Goal: Navigation & Orientation: Find specific page/section

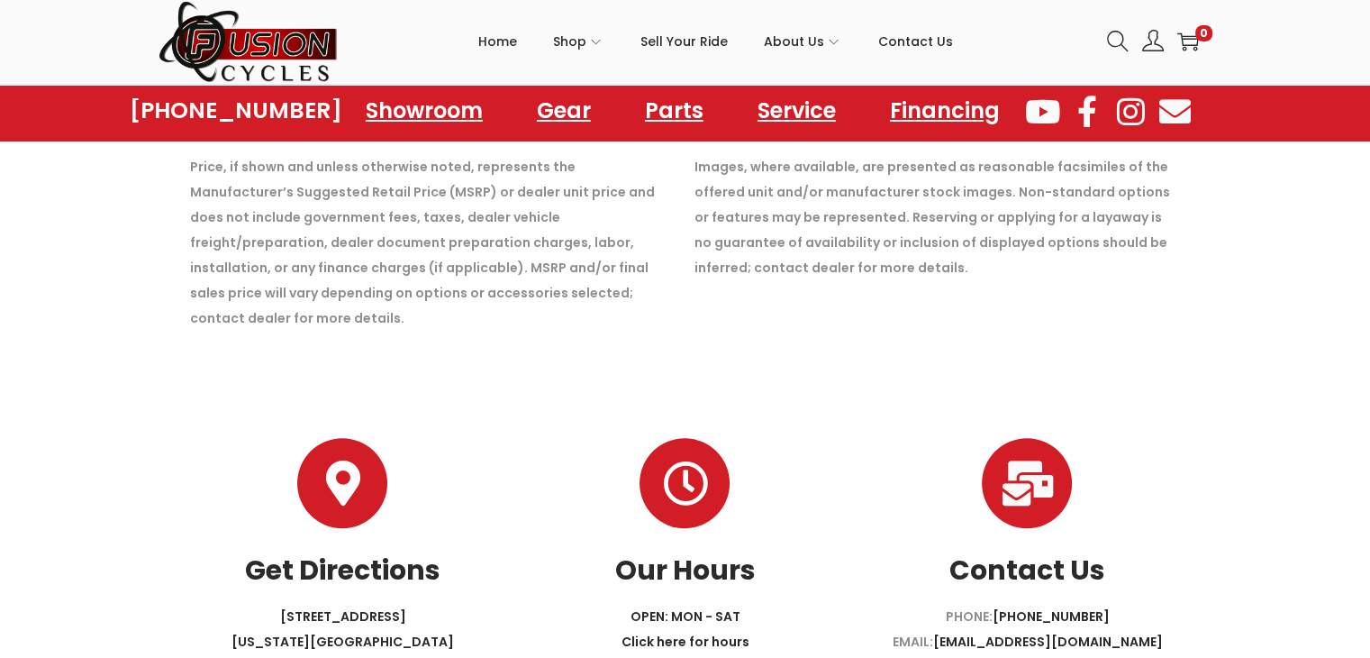
scroll to position [14739, 0]
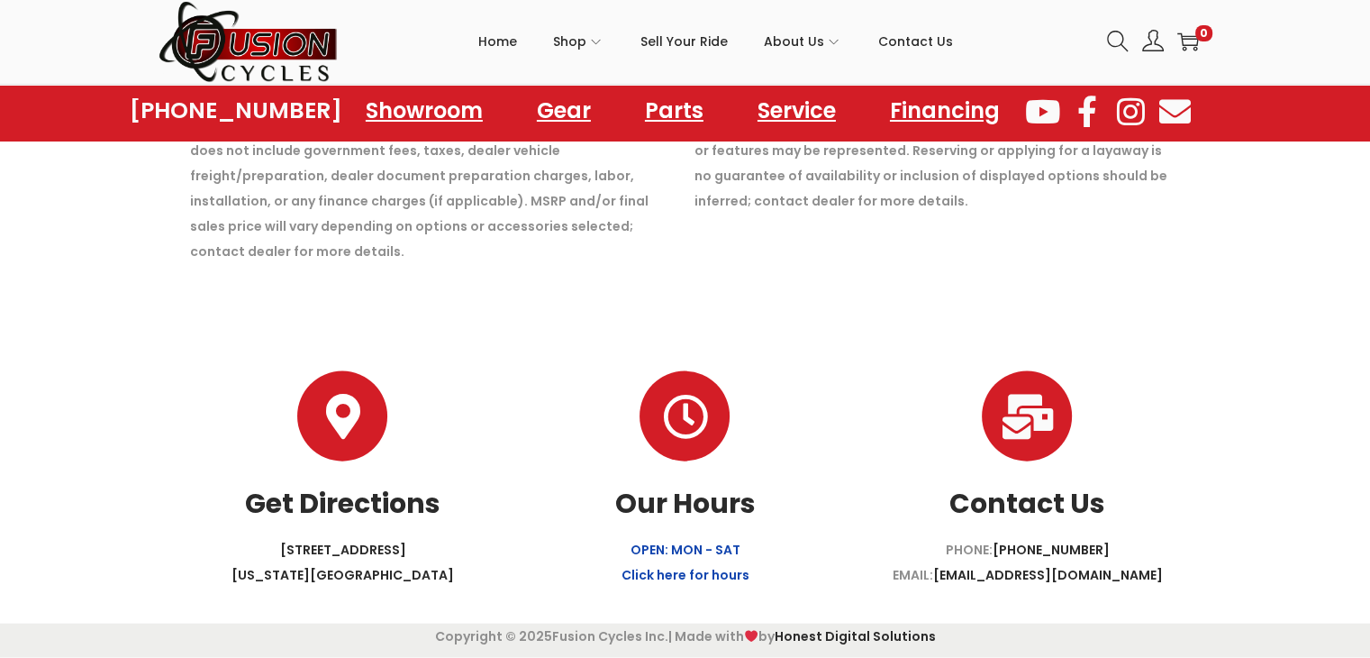
scroll to position [20411, 0]
click at [677, 543] on link "OPEN: MON - SAT Click here for hours" at bounding box center [685, 561] width 128 height 43
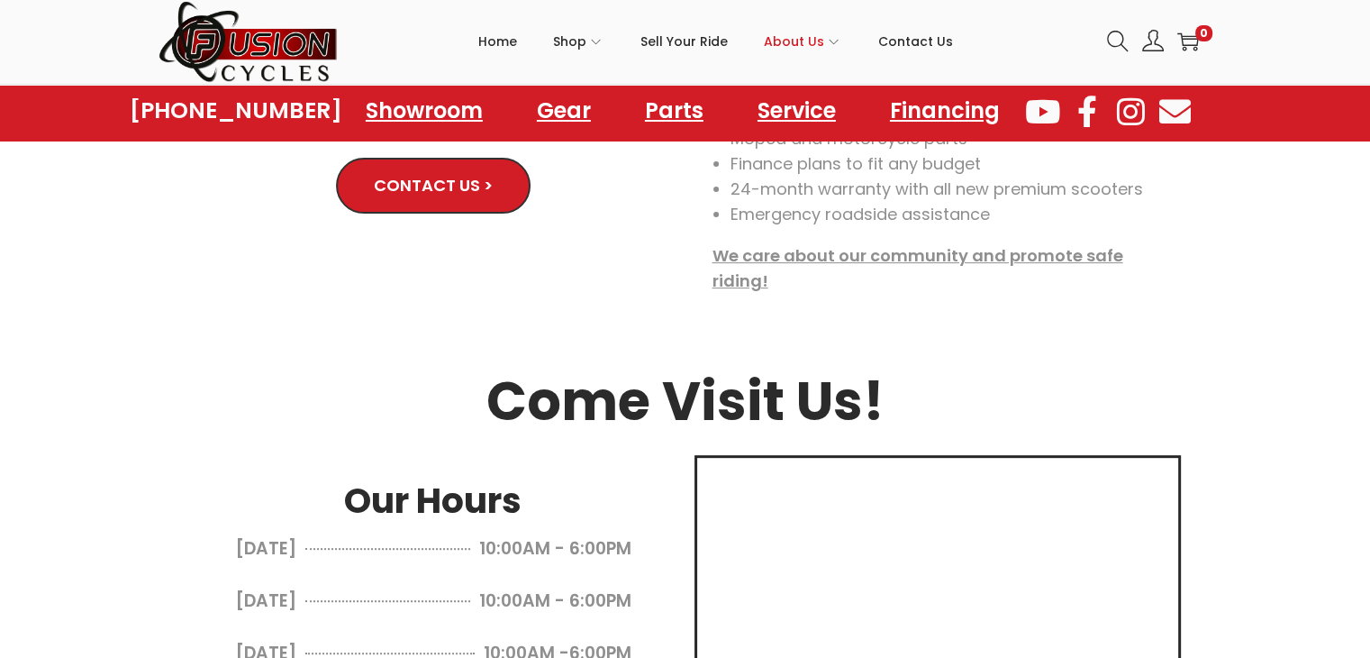
scroll to position [432, 0]
